Goal: Contribute content: Contribute content

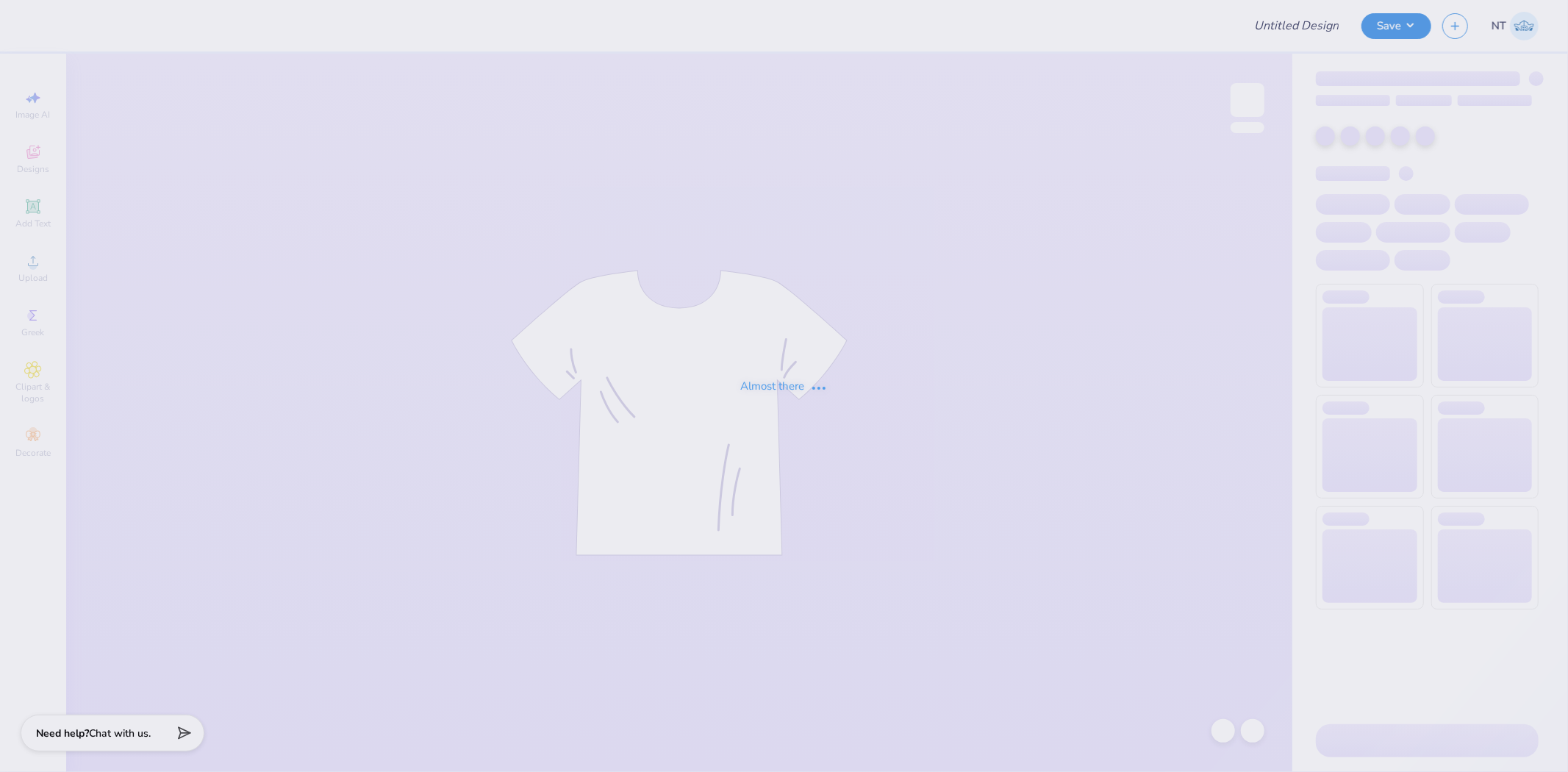
type input "CHAARG Sweat Set"
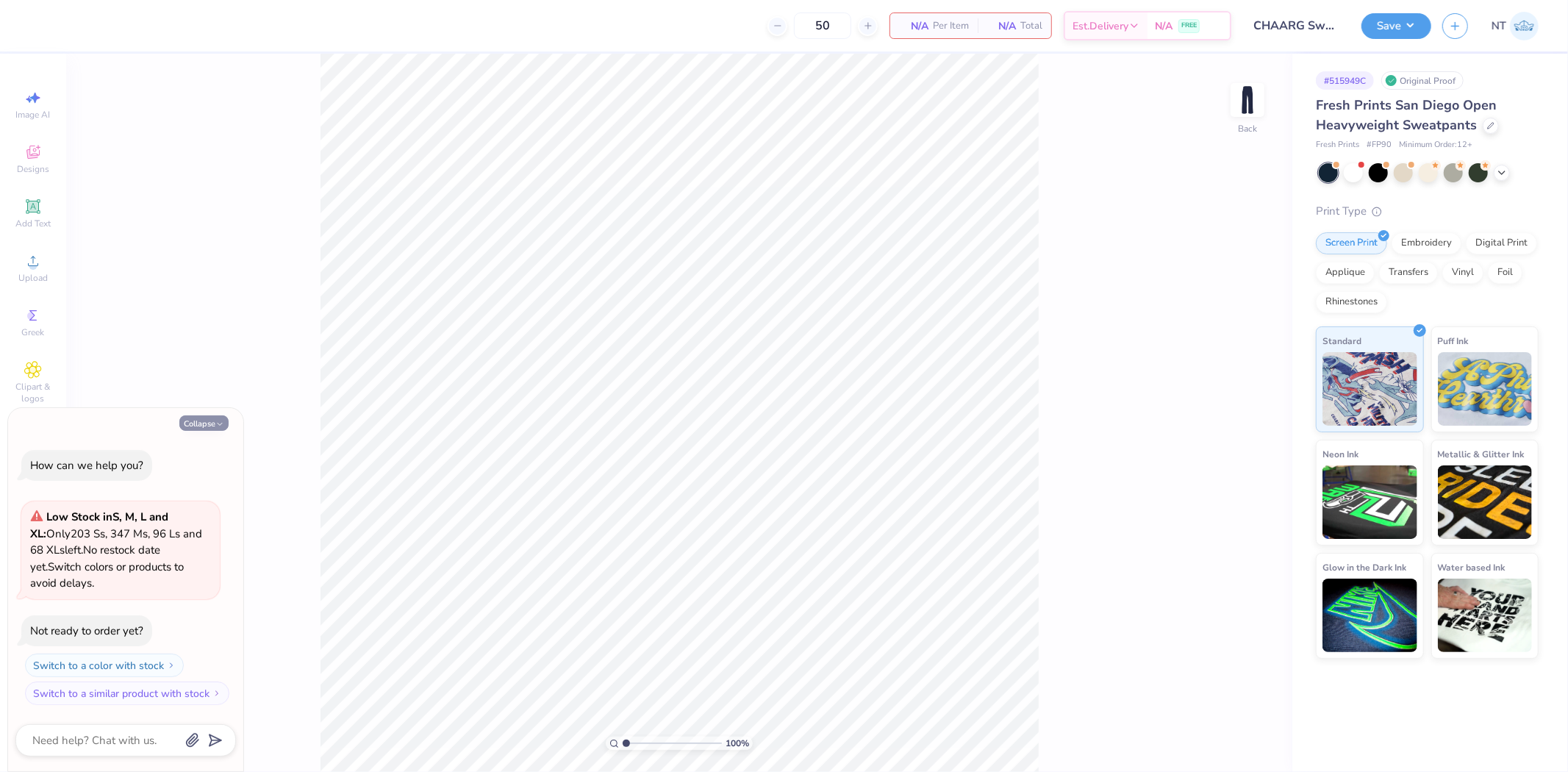
click at [210, 427] on button "Collapse" at bounding box center [204, 424] width 50 height 16
type textarea "x"
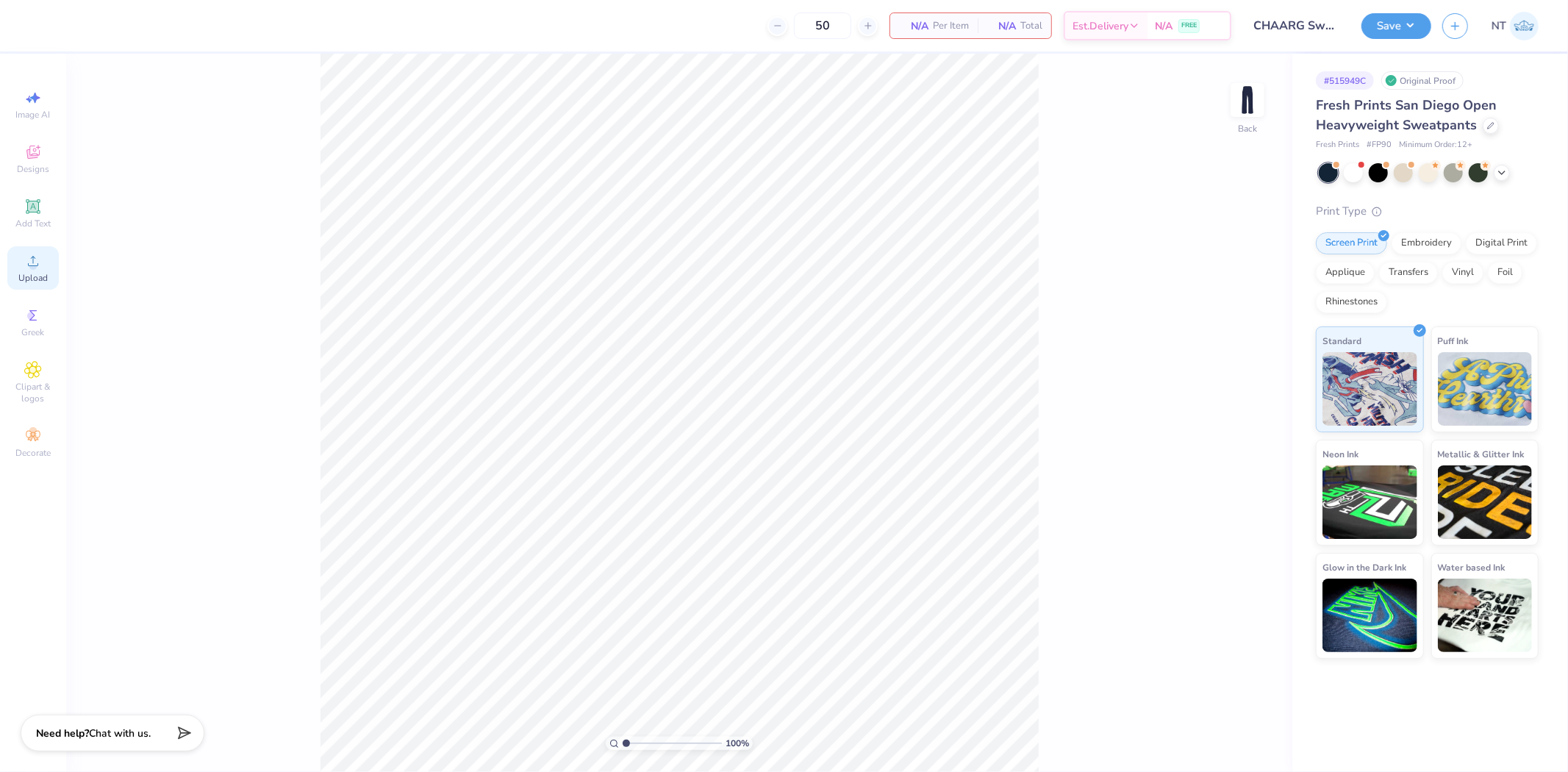
click at [35, 266] on circle at bounding box center [32, 266] width 8 height 8
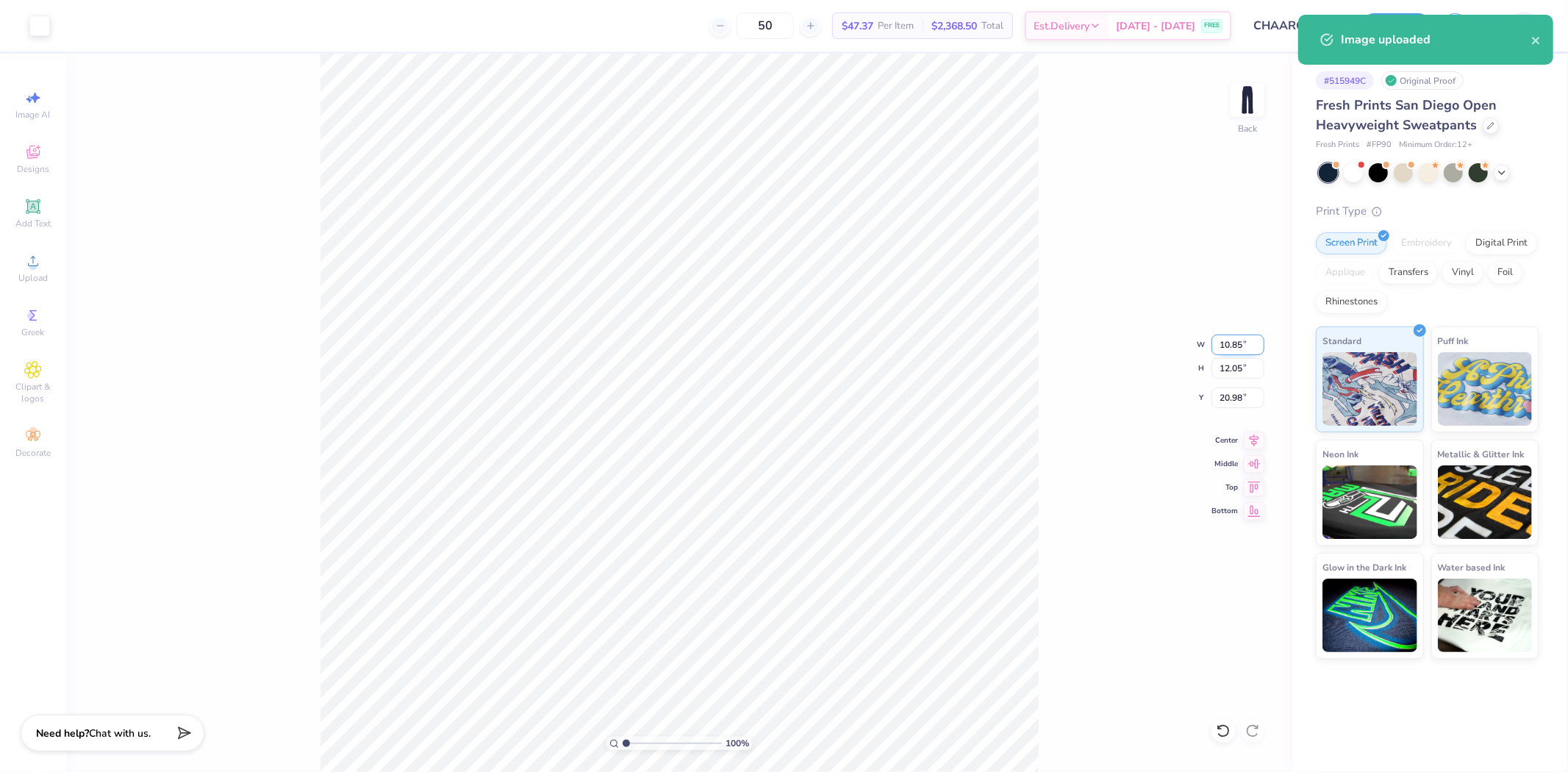
click at [1228, 343] on input "10.85" at bounding box center [1238, 345] width 53 height 20
type input "3.50"
type input "3.89"
type input "25.06"
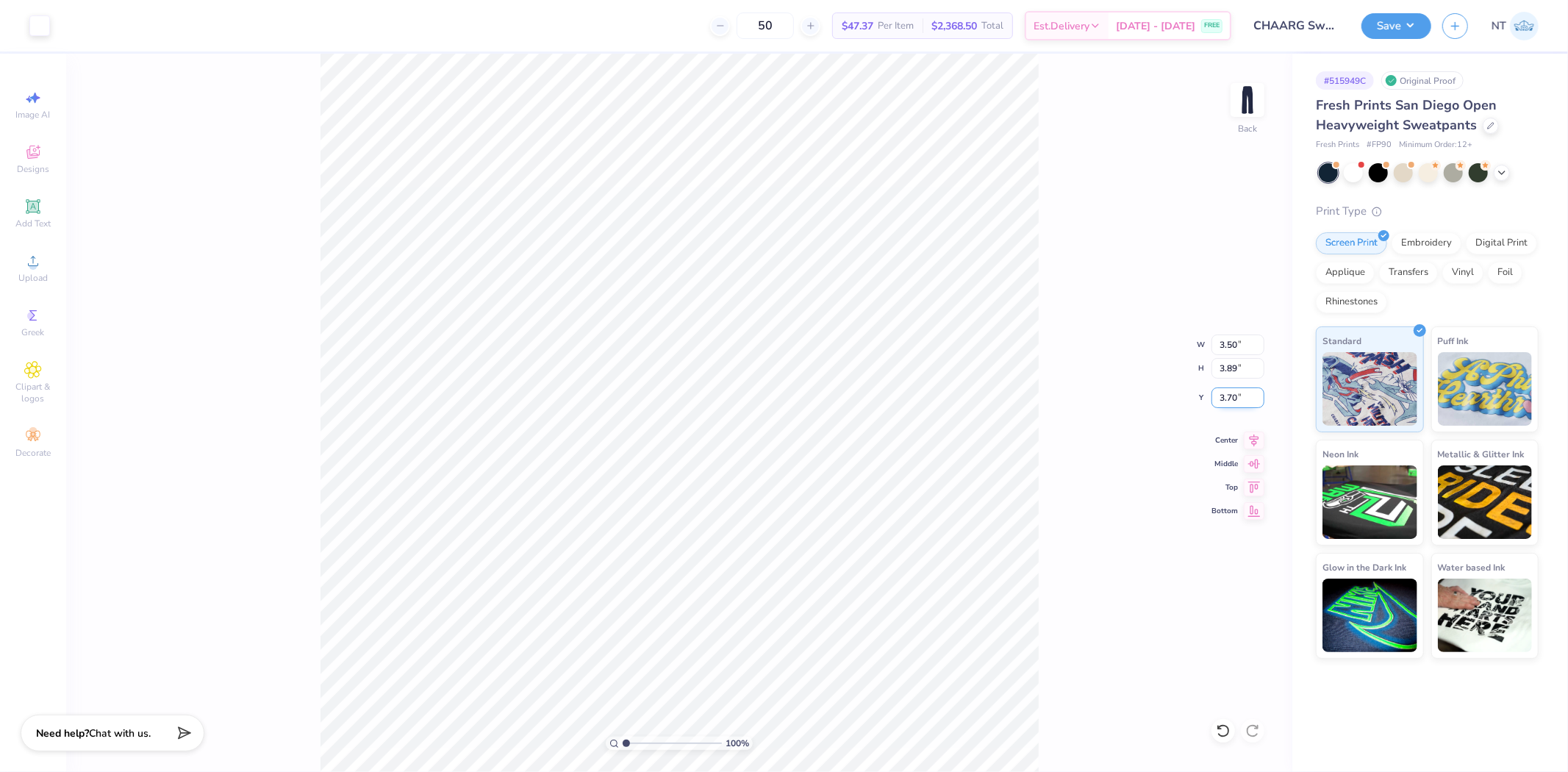
click at [1229, 400] on input "3.70" at bounding box center [1238, 398] width 53 height 20
type input "3.00"
click at [1258, 442] on icon at bounding box center [1254, 438] width 20 height 17
type input "1"
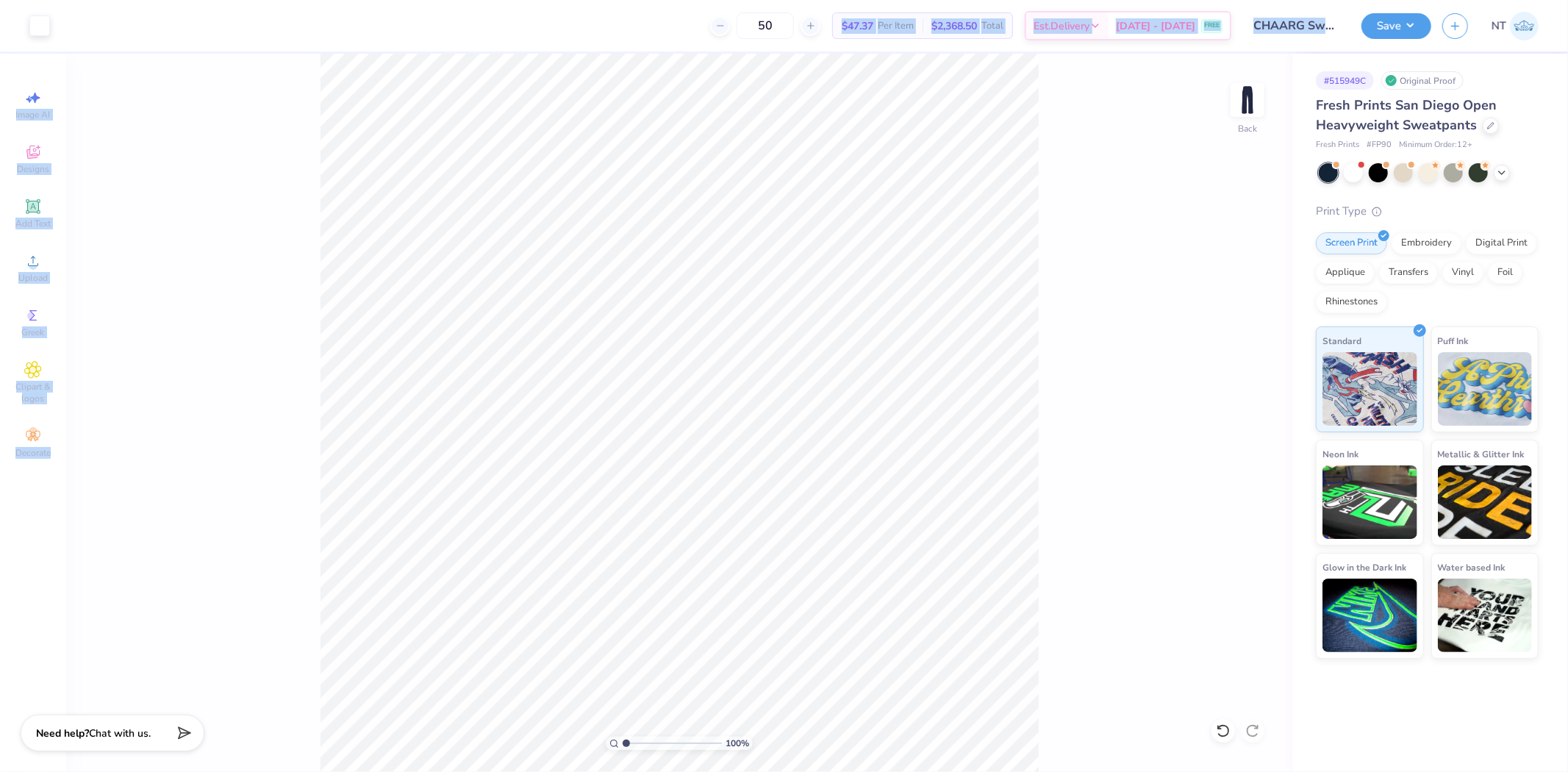
drag, startPoint x: 485, startPoint y: 40, endPoint x: 1047, endPoint y: 586, distance: 783.6
click at [1047, 586] on div "Art colors 50 $47.37 Per Item $2,368.50 Total Est. Delivery Sep 20 - 23 FREE De…" at bounding box center [784, 386] width 1568 height 772
click at [431, 46] on div "50 $47.37 Per Item $2,368.50 Total Est. Delivery Sep 20 - 23 FREE" at bounding box center [646, 25] width 1170 height 51
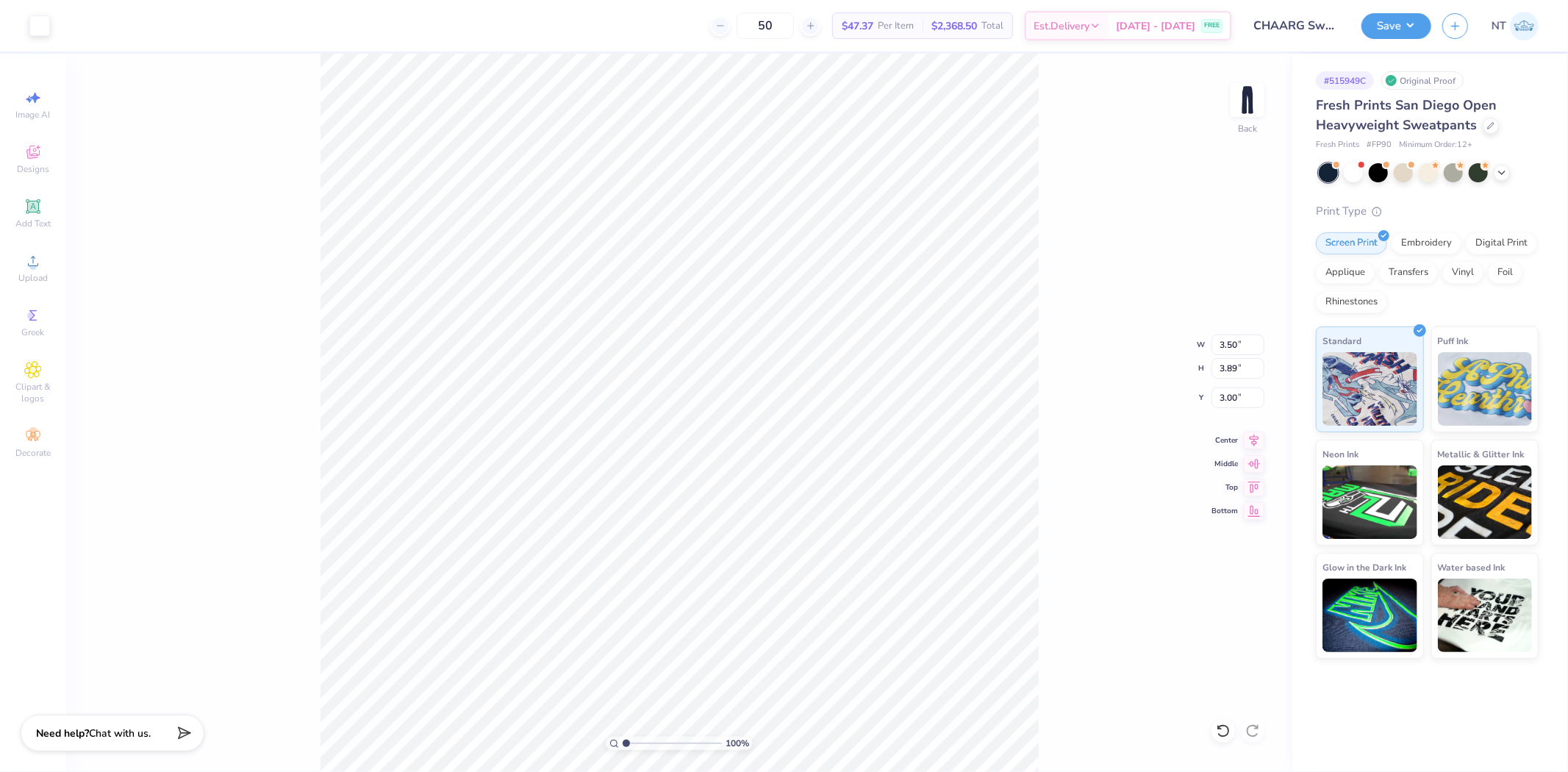
click at [1431, 20] on div "Save NT" at bounding box center [1465, 25] width 207 height 51
click at [1397, 23] on button "Save" at bounding box center [1397, 24] width 70 height 26
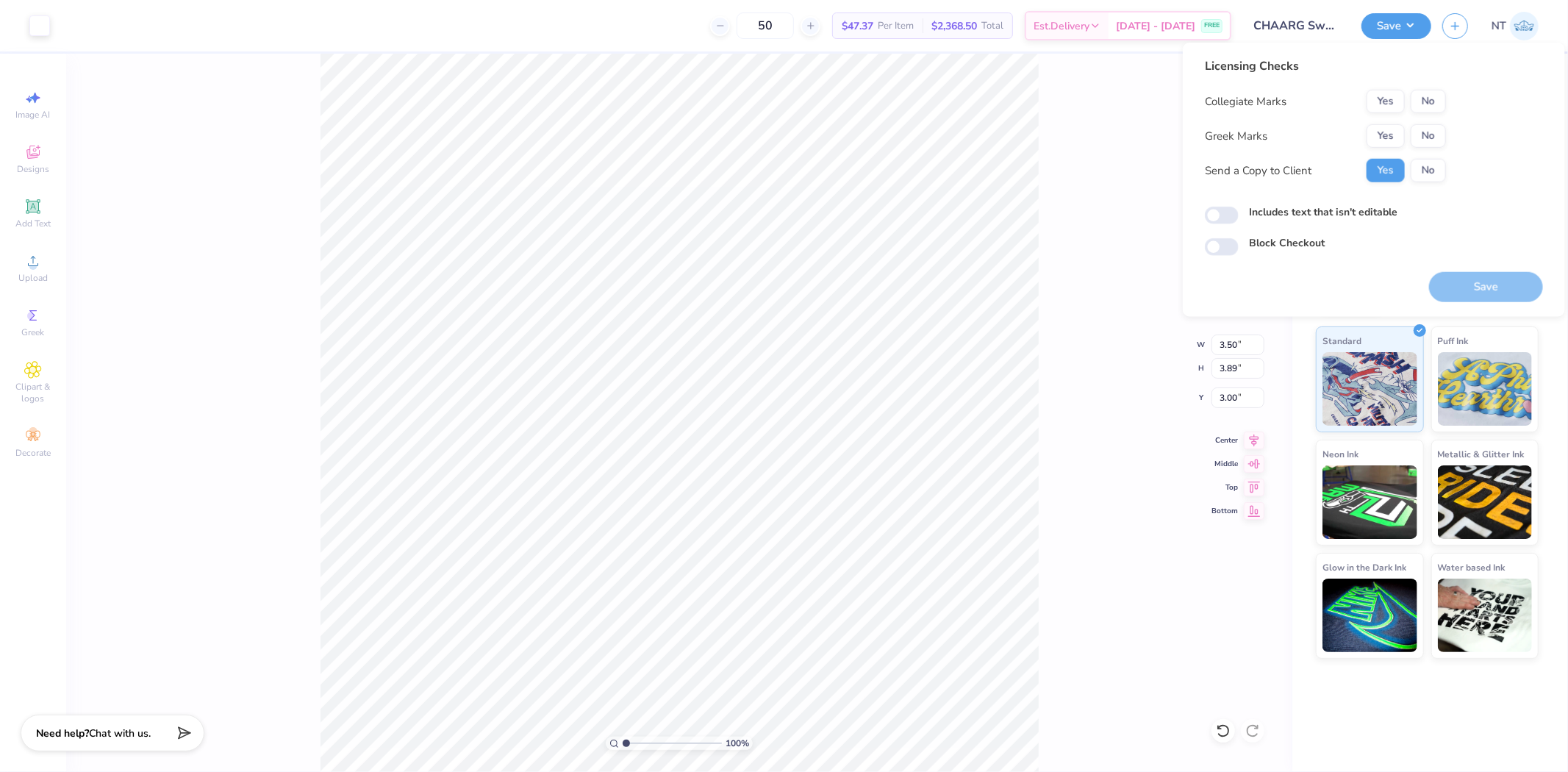
click at [1418, 83] on div "Licensing Checks Collegiate Marks Yes No Greek Marks Yes No Send a Copy to Clie…" at bounding box center [1325, 125] width 241 height 136
click at [1423, 90] on div "Yes No" at bounding box center [1406, 101] width 79 height 24
click at [1430, 111] on button "No" at bounding box center [1428, 101] width 35 height 24
click at [1434, 127] on button "No" at bounding box center [1428, 136] width 35 height 24
click at [1504, 285] on button "Save" at bounding box center [1486, 287] width 114 height 30
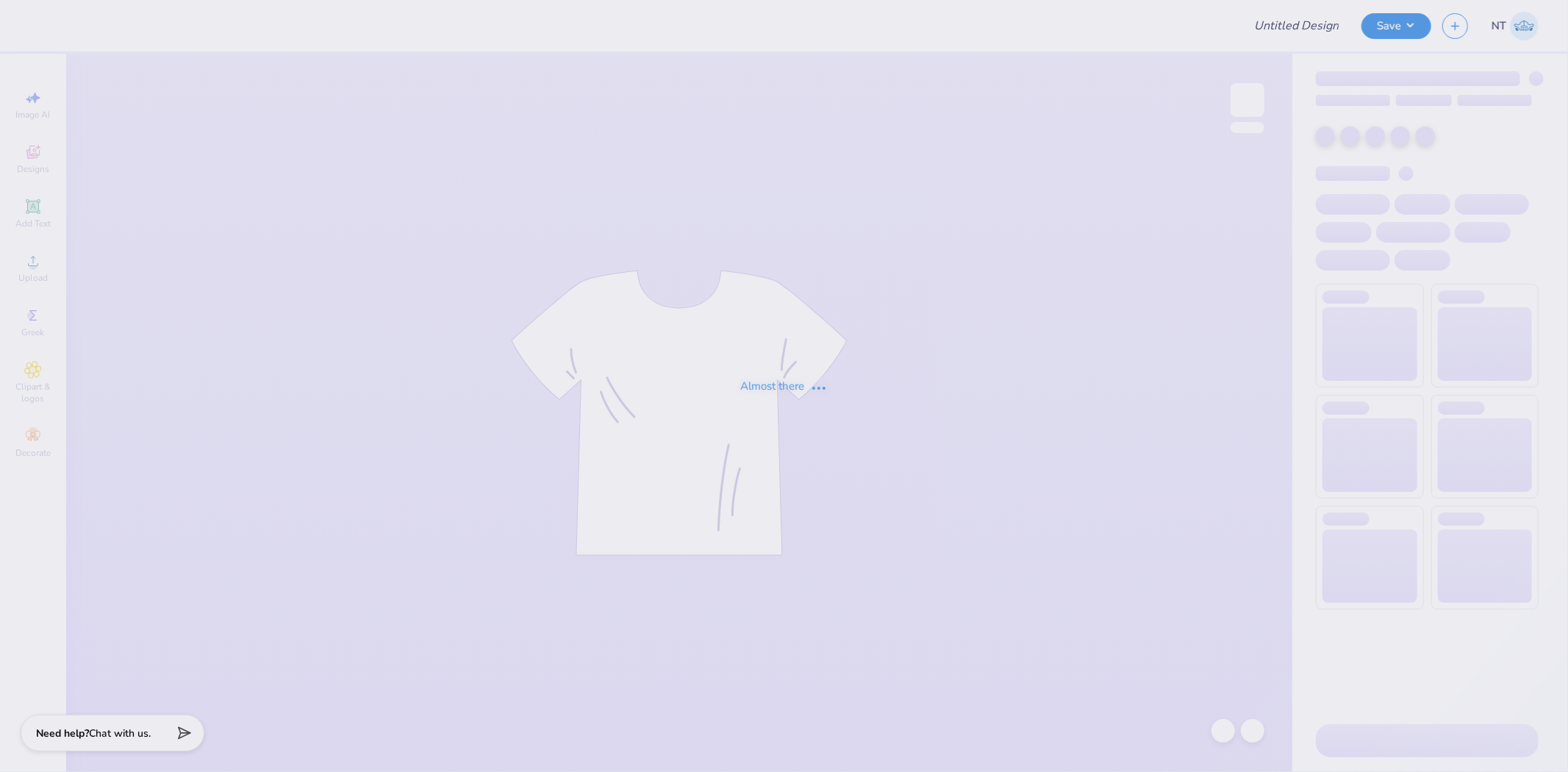
type input "CHAARG Sweat Set"
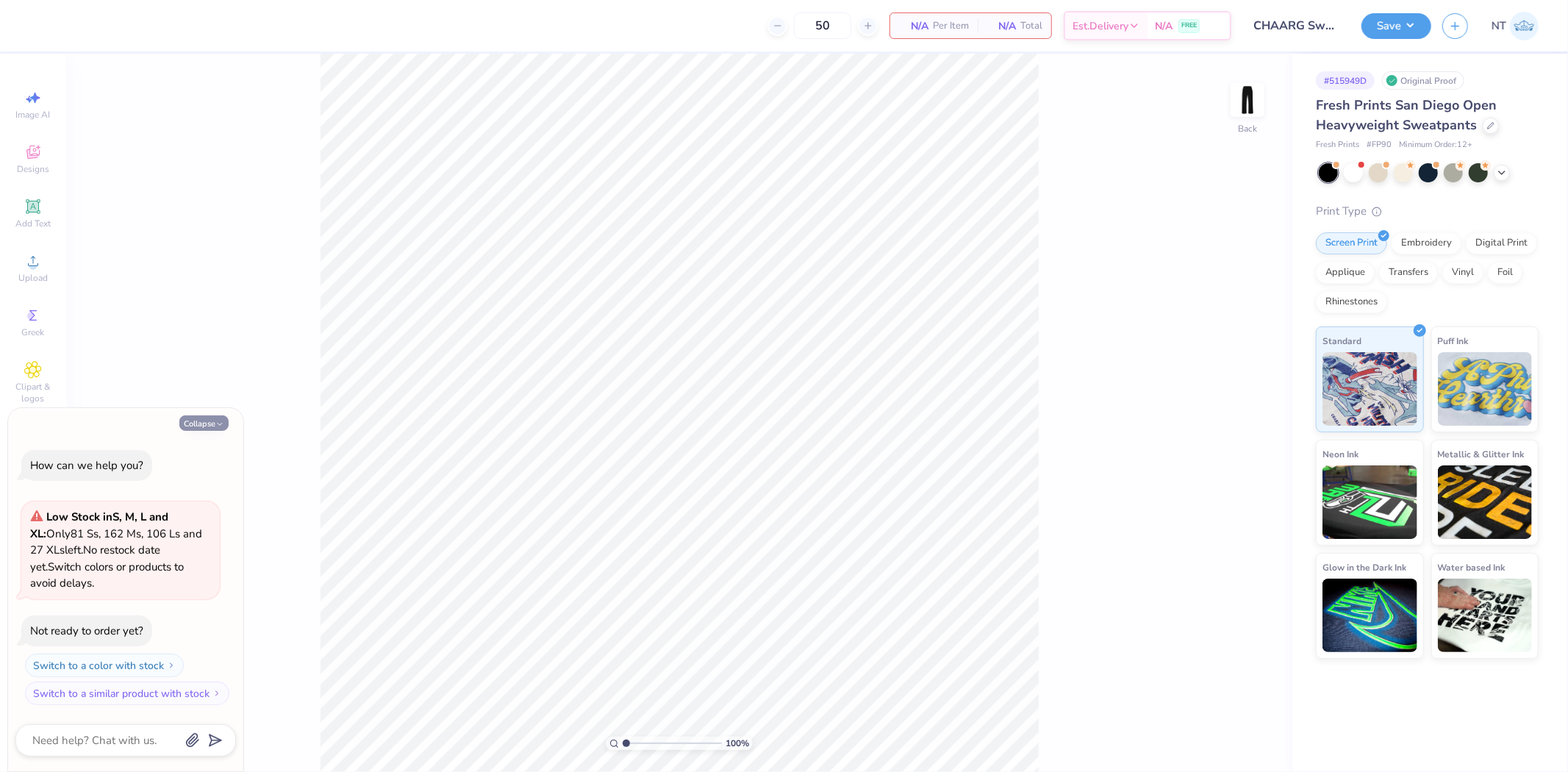
click at [194, 422] on button "Collapse" at bounding box center [204, 424] width 50 height 16
type textarea "x"
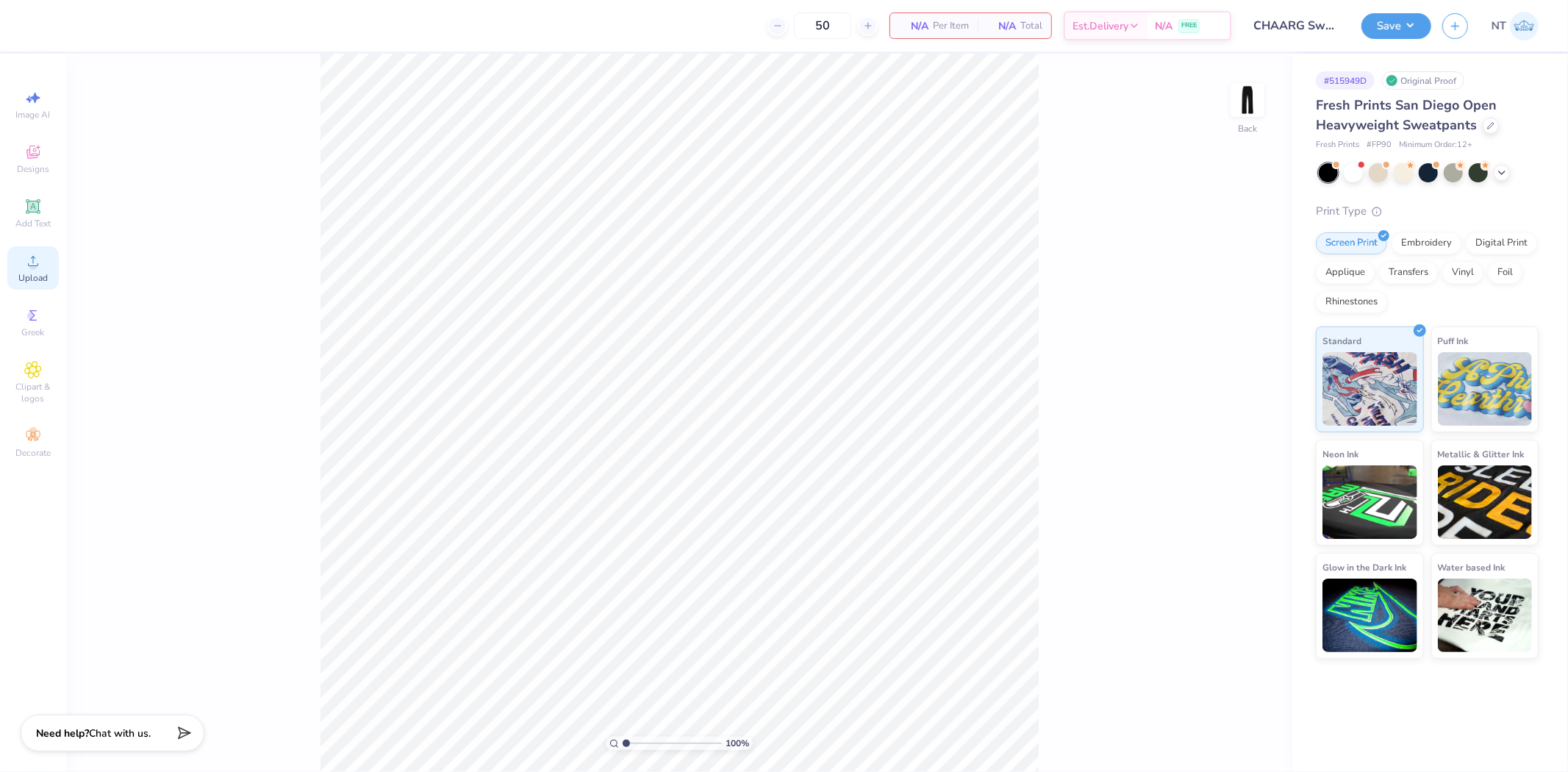
click at [46, 275] on span "Upload" at bounding box center [32, 278] width 29 height 12
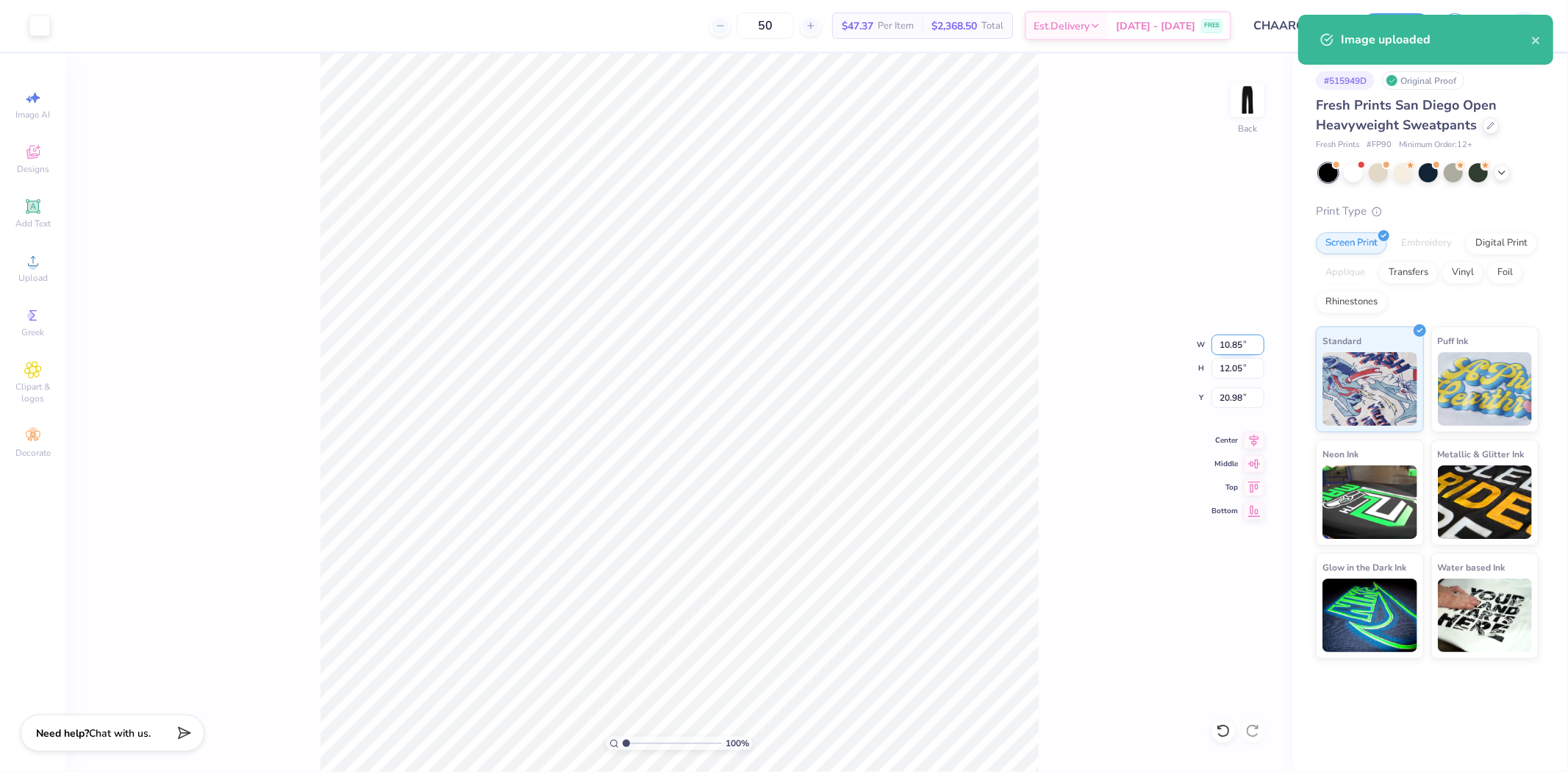
click at [1229, 351] on input "10.85" at bounding box center [1238, 345] width 53 height 20
type input "3.50"
type input "3.89"
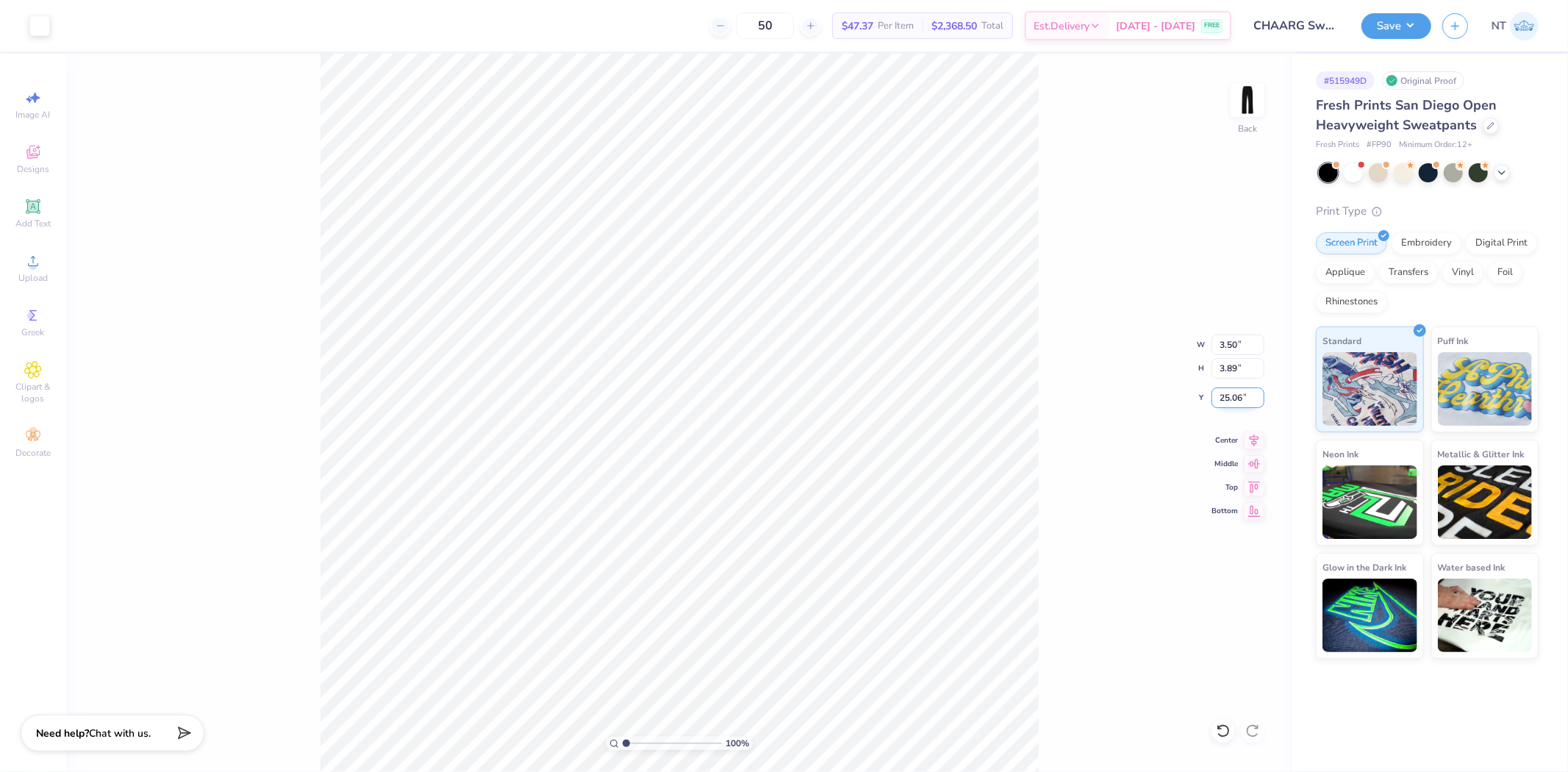
click at [1234, 391] on input "25.06" at bounding box center [1238, 398] width 53 height 20
type input "3.00"
click at [1260, 439] on icon at bounding box center [1254, 438] width 20 height 17
type input "1"
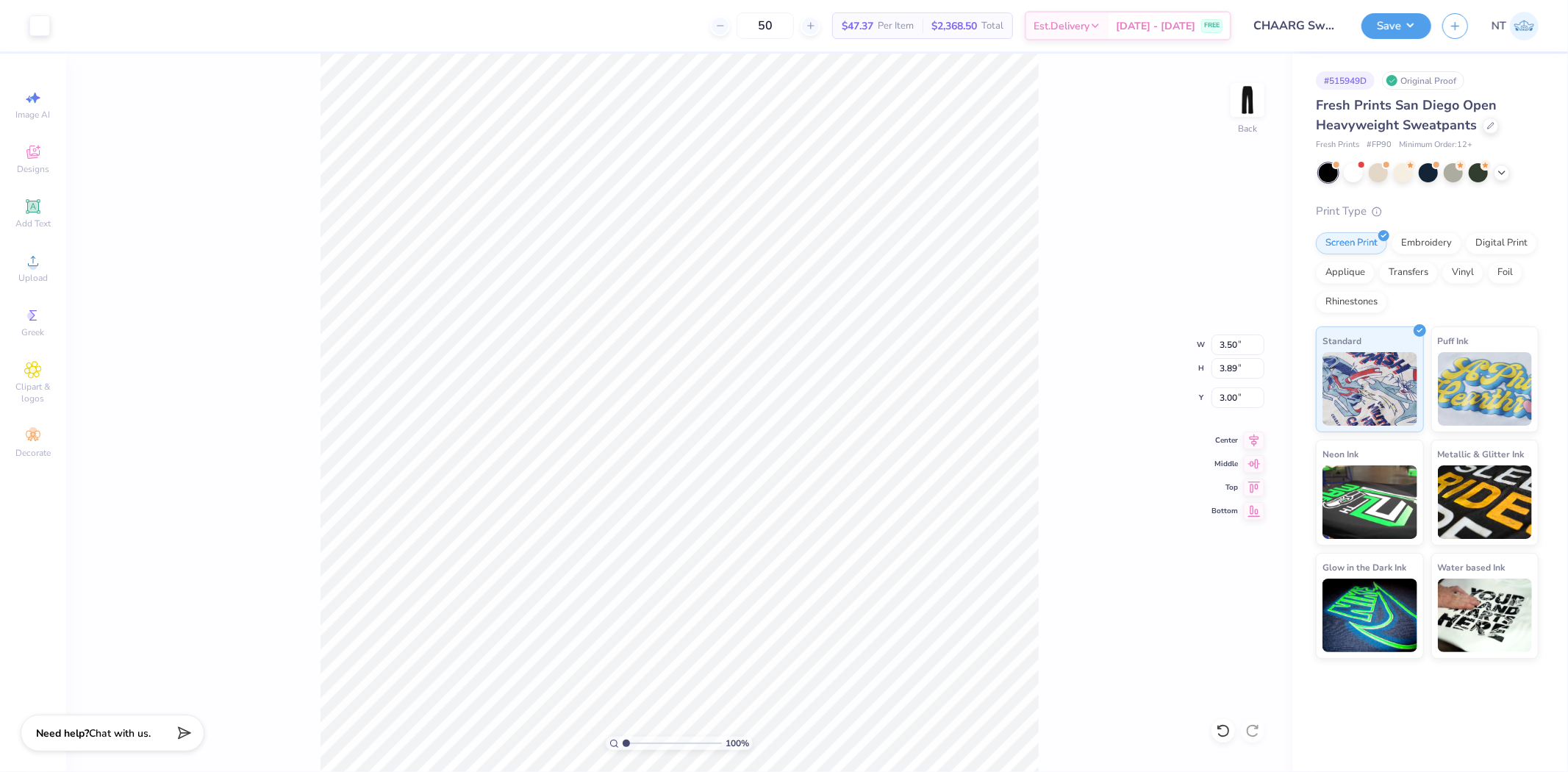
click at [1378, 7] on div "Save NT" at bounding box center [1465, 25] width 207 height 51
click at [1397, 31] on button "Save" at bounding box center [1397, 24] width 70 height 26
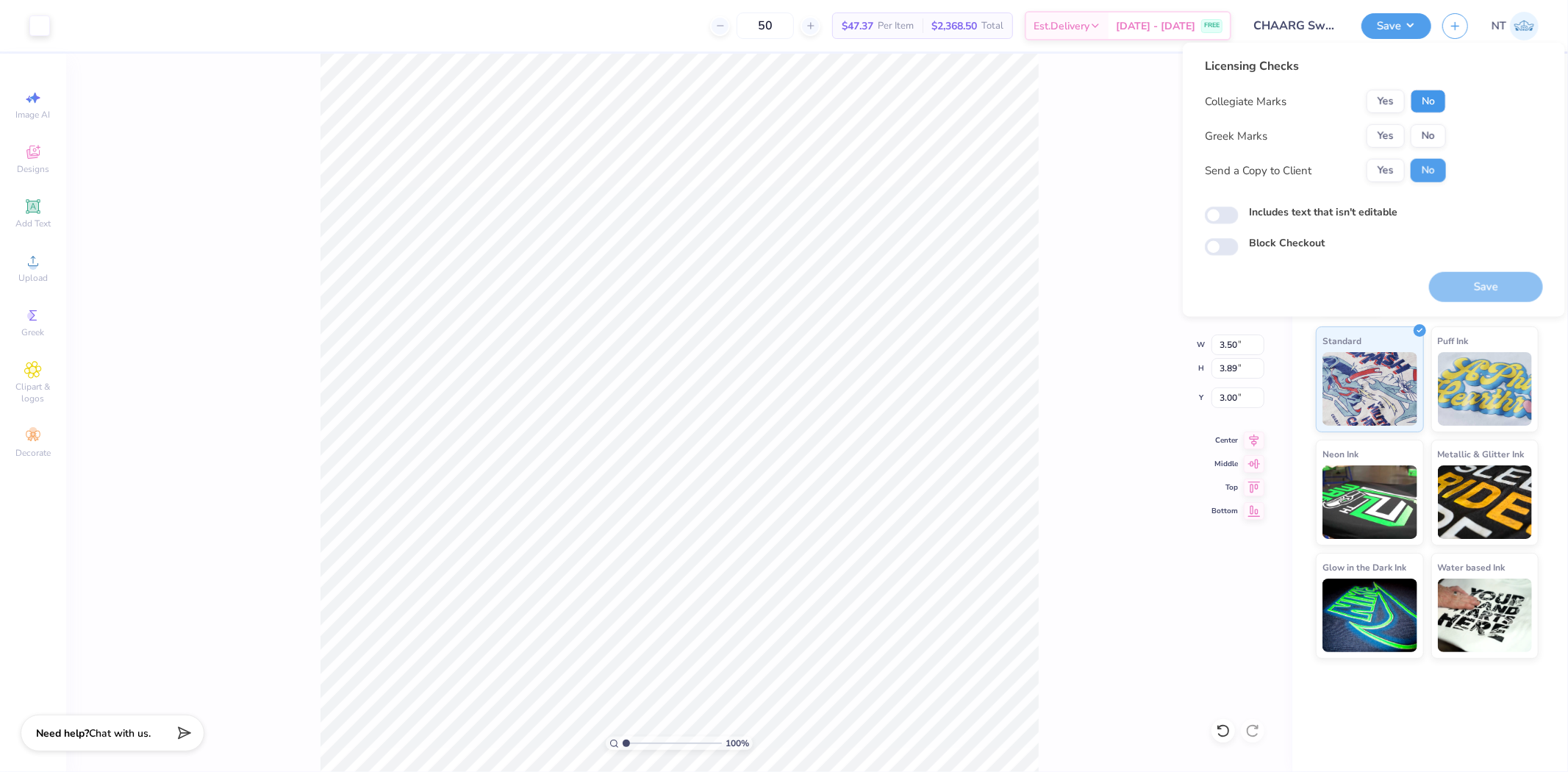
click at [1430, 96] on button "No" at bounding box center [1428, 101] width 35 height 24
click at [1430, 128] on button "No" at bounding box center [1428, 136] width 35 height 24
click at [1486, 299] on button "Save" at bounding box center [1486, 287] width 114 height 30
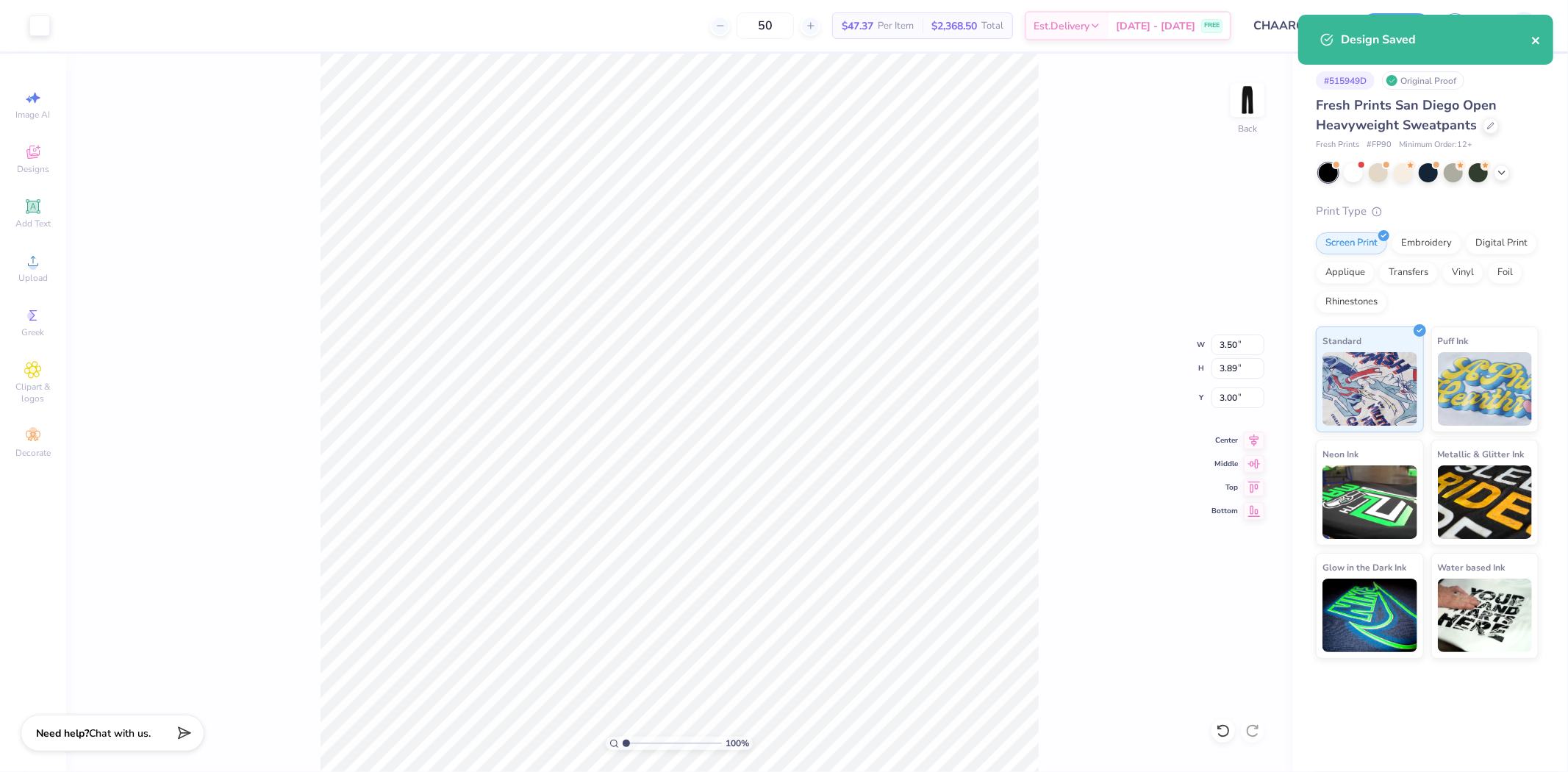
click at [1534, 42] on icon "close" at bounding box center [1537, 40] width 10 height 12
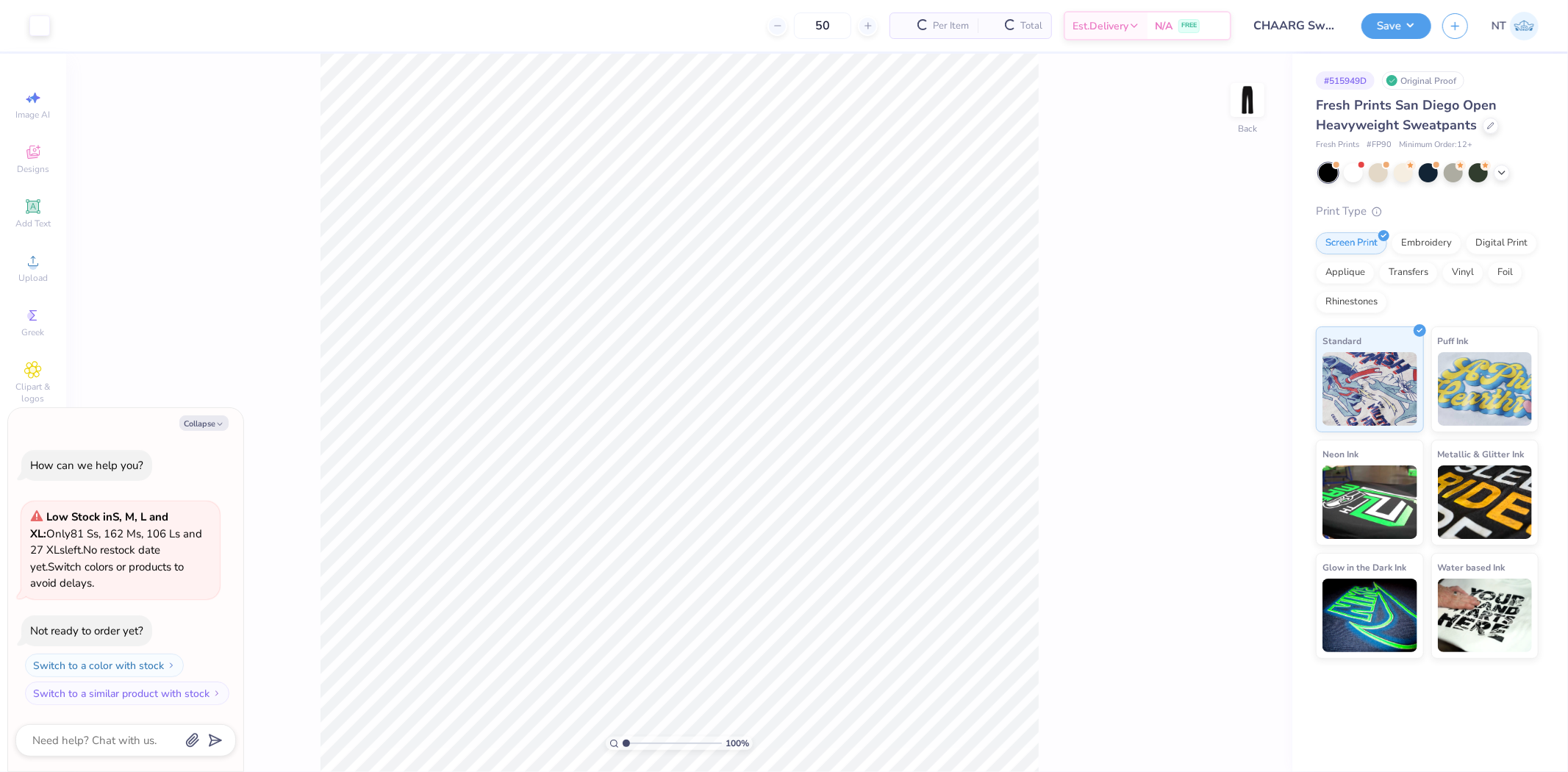
type textarea "x"
drag, startPoint x: 1099, startPoint y: 281, endPoint x: 1059, endPoint y: 228, distance: 66.4
click at [1096, 275] on div "100 % Back" at bounding box center [679, 413] width 1226 height 719
